Goal: Task Accomplishment & Management: Use online tool/utility

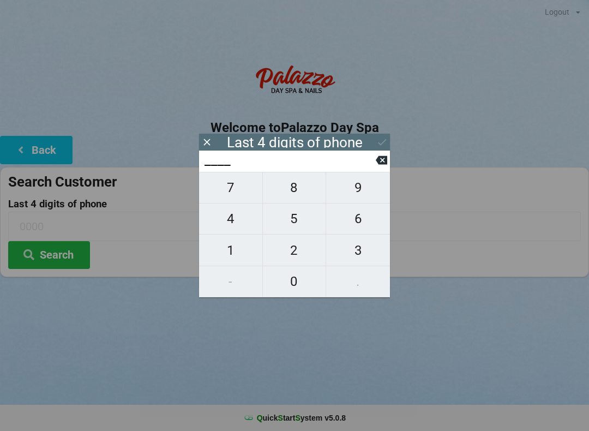
click at [290, 280] on span "0" at bounding box center [294, 281] width 63 height 23
type input "0___"
click at [382, 165] on icon at bounding box center [381, 160] width 11 height 9
type input "____"
click at [242, 189] on span "7" at bounding box center [230, 187] width 63 height 23
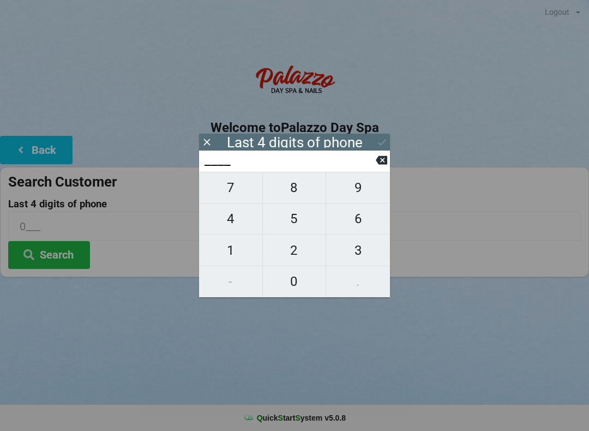
type input "7___"
click at [236, 261] on span "1" at bounding box center [230, 250] width 63 height 23
type input "71__"
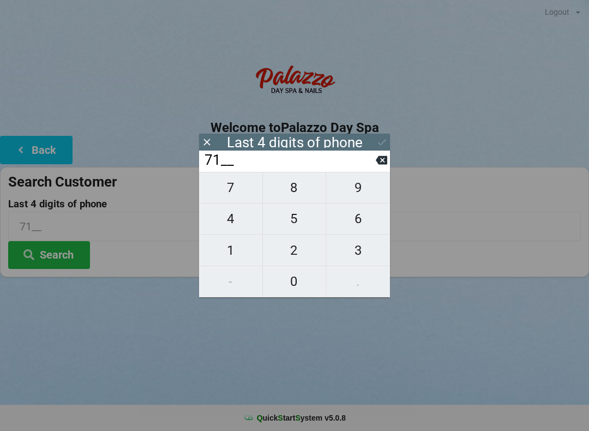
click at [368, 219] on span "6" at bounding box center [358, 218] width 64 height 23
type input "716_"
click at [361, 257] on span "3" at bounding box center [358, 250] width 64 height 23
type input "7163"
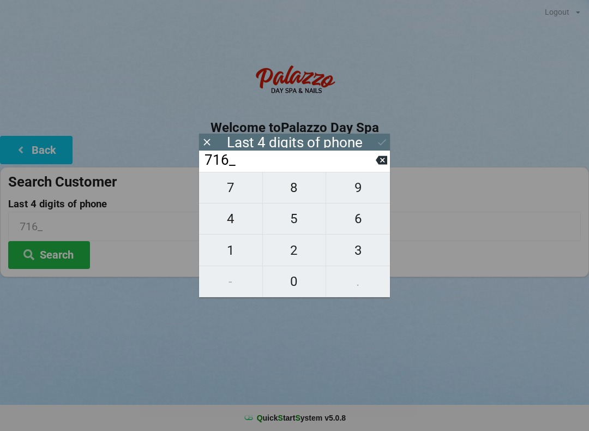
type input "7163"
click at [97, 325] on div "Logout Logout Sign-In Welcome to Palazzo Day Spa Back Search Customer Last 4 di…" at bounding box center [294, 215] width 589 height 431
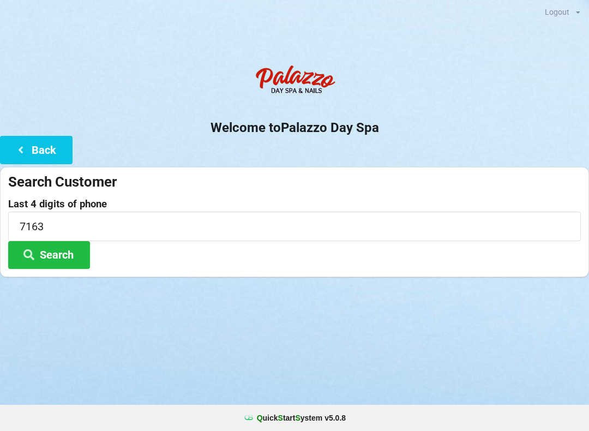
click at [69, 249] on button "Search" at bounding box center [49, 255] width 82 height 28
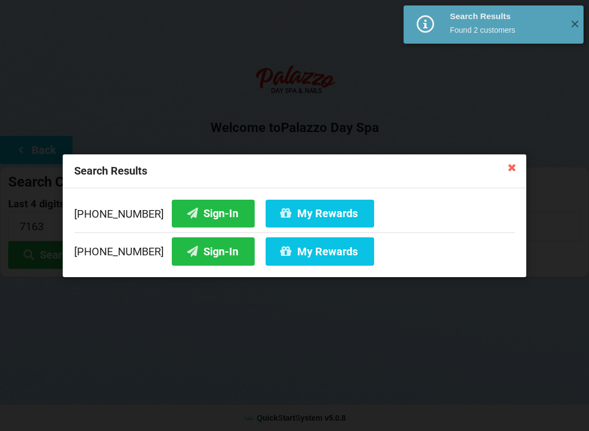
click at [201, 256] on button "Sign-In" at bounding box center [213, 251] width 83 height 28
